Goal: Navigation & Orientation: Find specific page/section

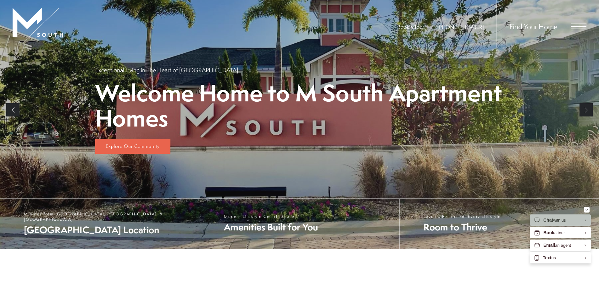
scroll to position [126, 0]
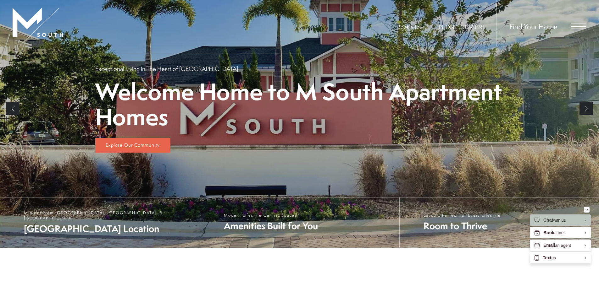
click at [585, 111] on link "Next" at bounding box center [585, 108] width 13 height 13
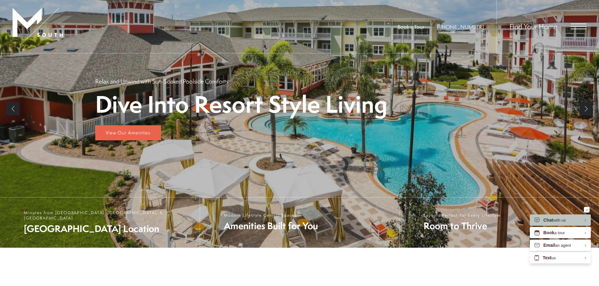
click at [406, 129] on div "View Our Amenities" at bounding box center [299, 129] width 408 height 24
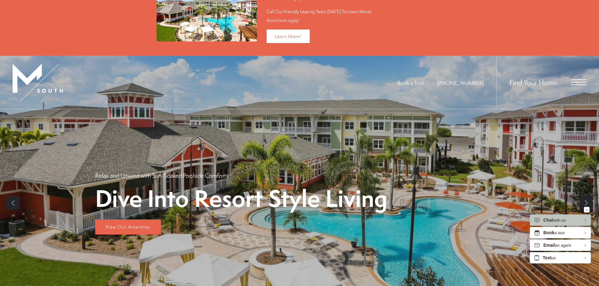
scroll to position [63, 0]
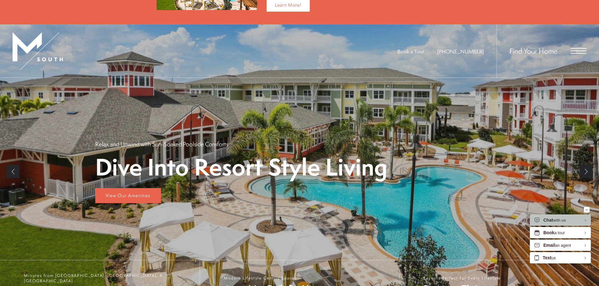
click at [587, 170] on link "Next" at bounding box center [585, 171] width 13 height 13
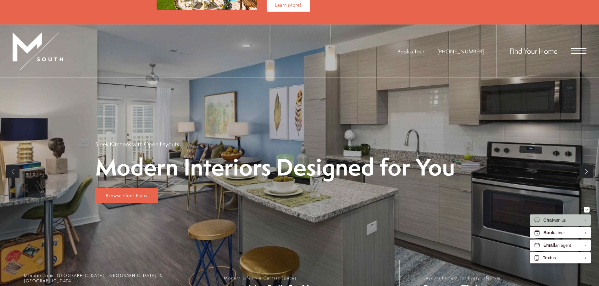
click at [587, 170] on link "Next" at bounding box center [585, 171] width 13 height 13
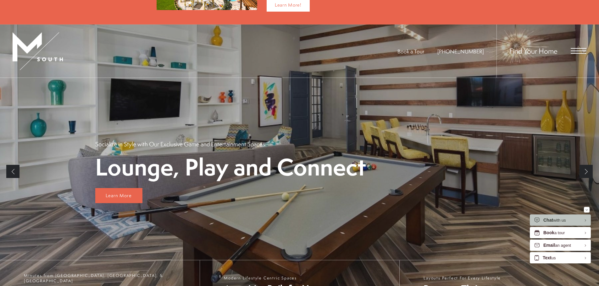
click at [587, 170] on link "Next" at bounding box center [585, 171] width 13 height 13
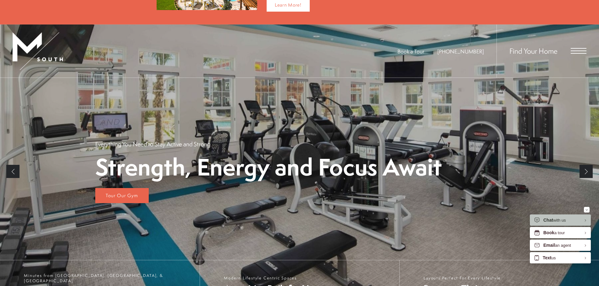
click at [17, 171] on link "Previous" at bounding box center [12, 171] width 13 height 13
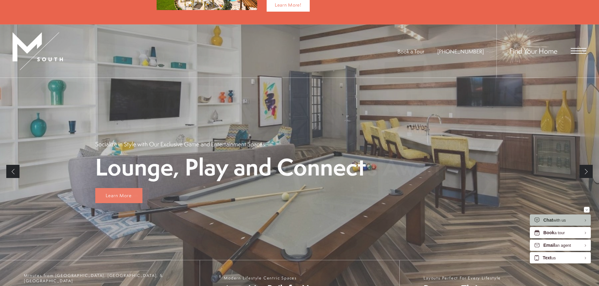
click at [17, 171] on link "Previous" at bounding box center [12, 171] width 13 height 13
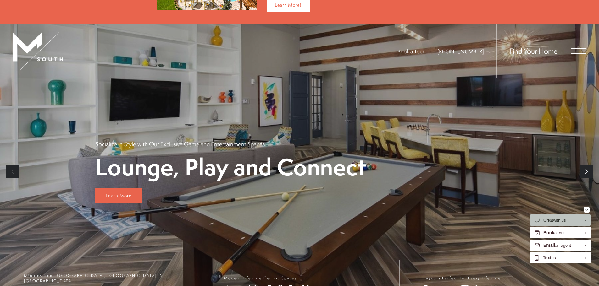
click at [14, 170] on link "Previous" at bounding box center [12, 171] width 13 height 13
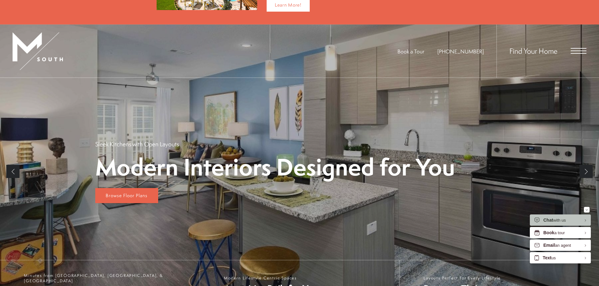
click at [14, 171] on link "Previous" at bounding box center [12, 171] width 13 height 13
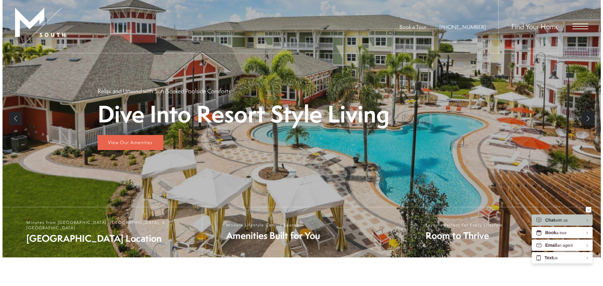
scroll to position [0, 0]
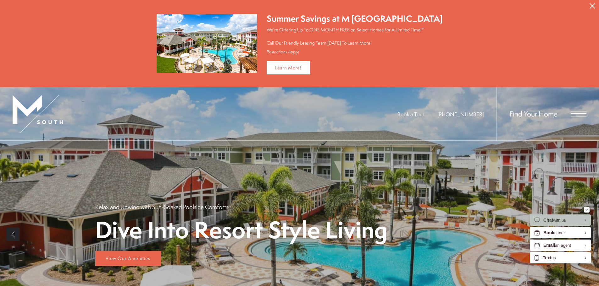
click at [577, 117] on div "Find Your Home" at bounding box center [541, 113] width 90 height 53
click at [578, 111] on span "Open Menu" at bounding box center [578, 114] width 16 height 6
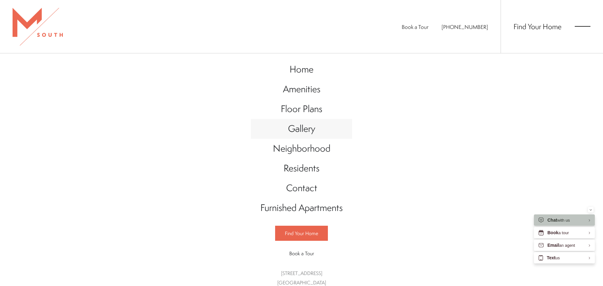
click at [292, 132] on span "Gallery" at bounding box center [301, 128] width 27 height 13
